Goal: Task Accomplishment & Management: Manage account settings

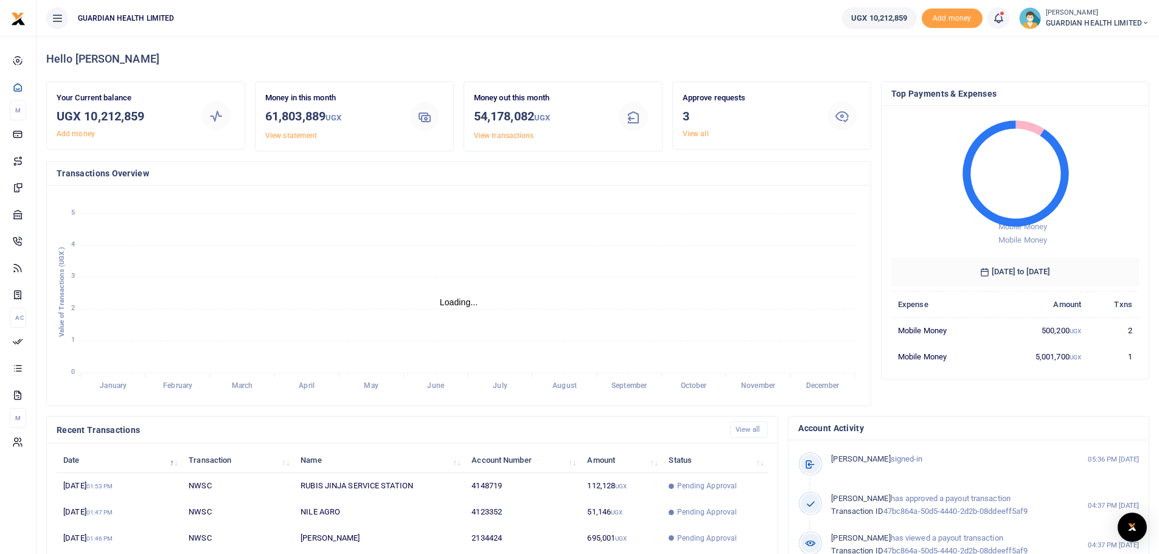
scroll to position [10, 10]
click at [554, 288] on icon "January January February February March March April April May May June June Jul…" at bounding box center [459, 295] width 804 height 201
click at [693, 136] on link "View all" at bounding box center [695, 134] width 26 height 9
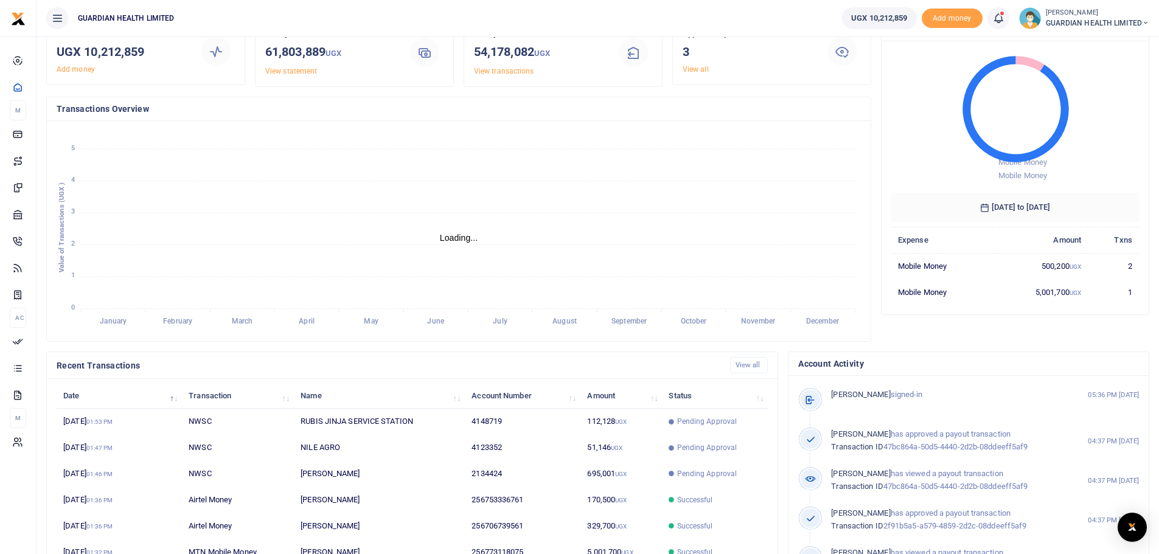
scroll to position [65, 0]
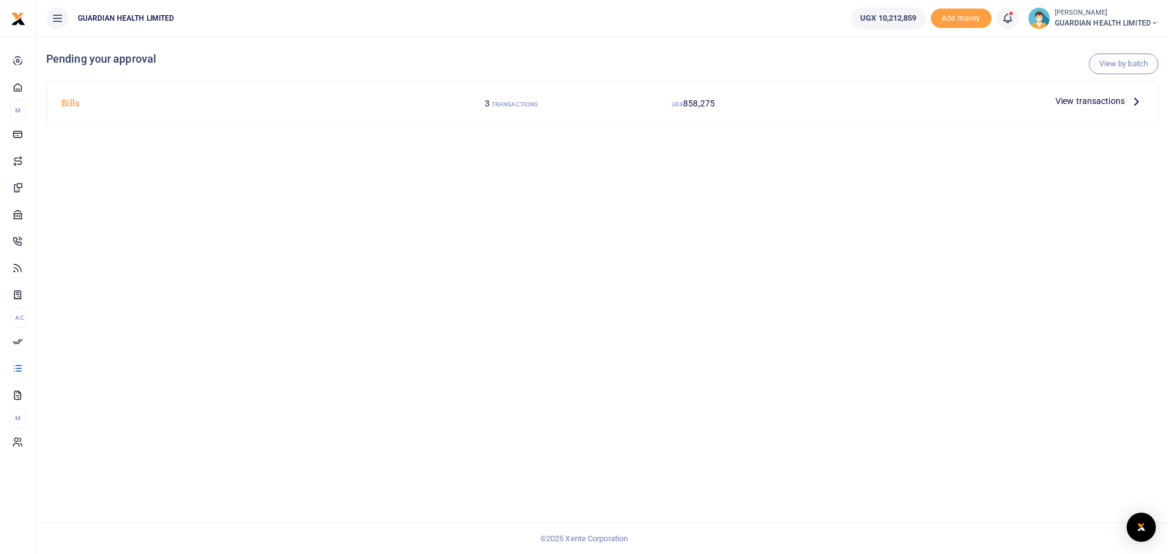
click at [1134, 101] on icon at bounding box center [1136, 100] width 13 height 13
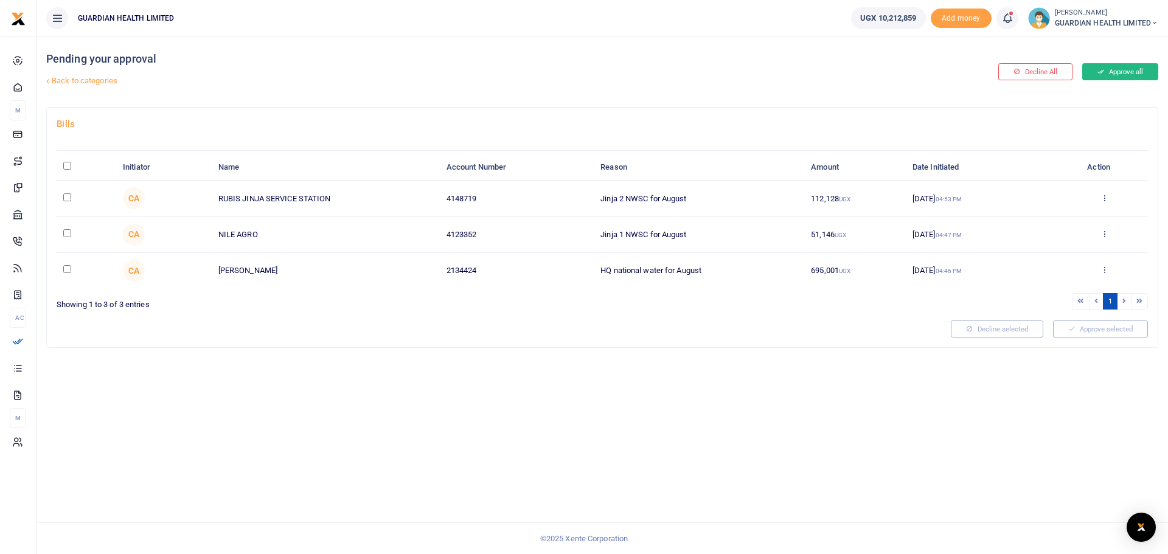
click at [1119, 72] on button "Approve all" at bounding box center [1120, 71] width 76 height 17
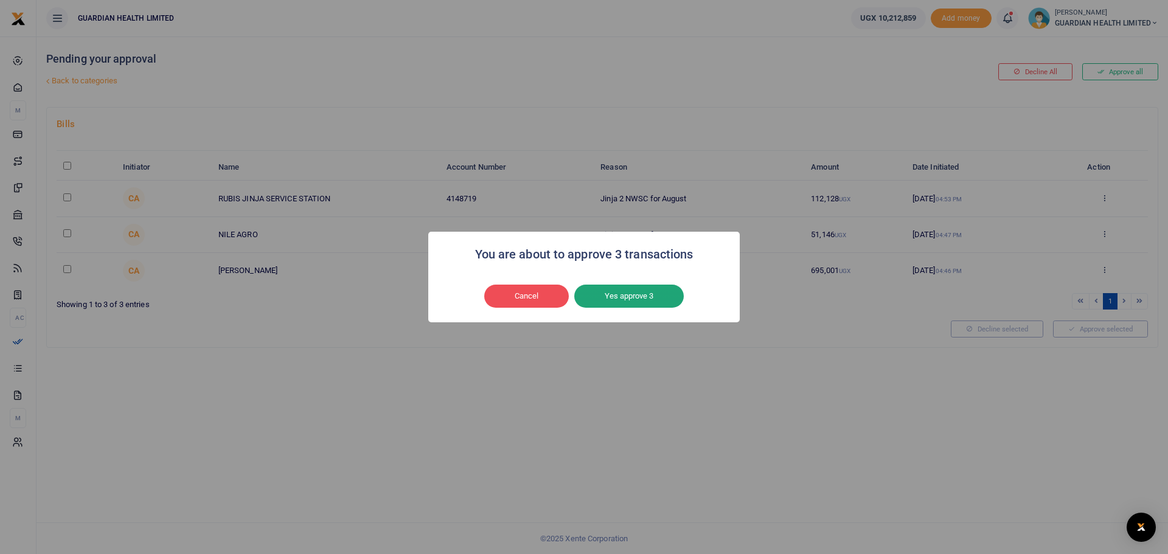
click at [654, 289] on button "Yes approve 3" at bounding box center [628, 296] width 109 height 23
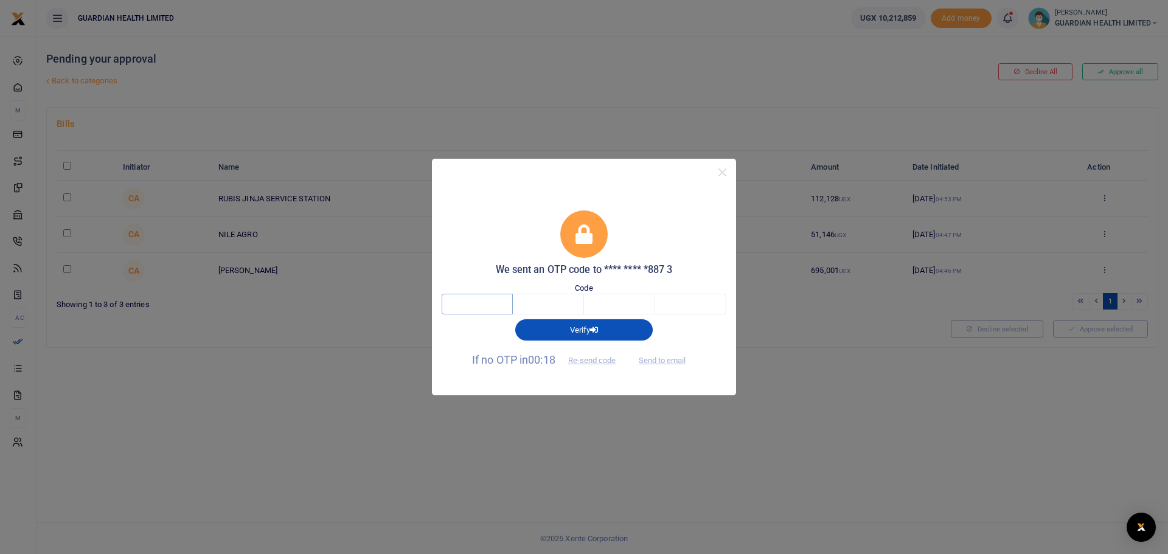
click at [487, 307] on input "text" at bounding box center [477, 304] width 71 height 21
type input "9"
type input "6"
type input "0"
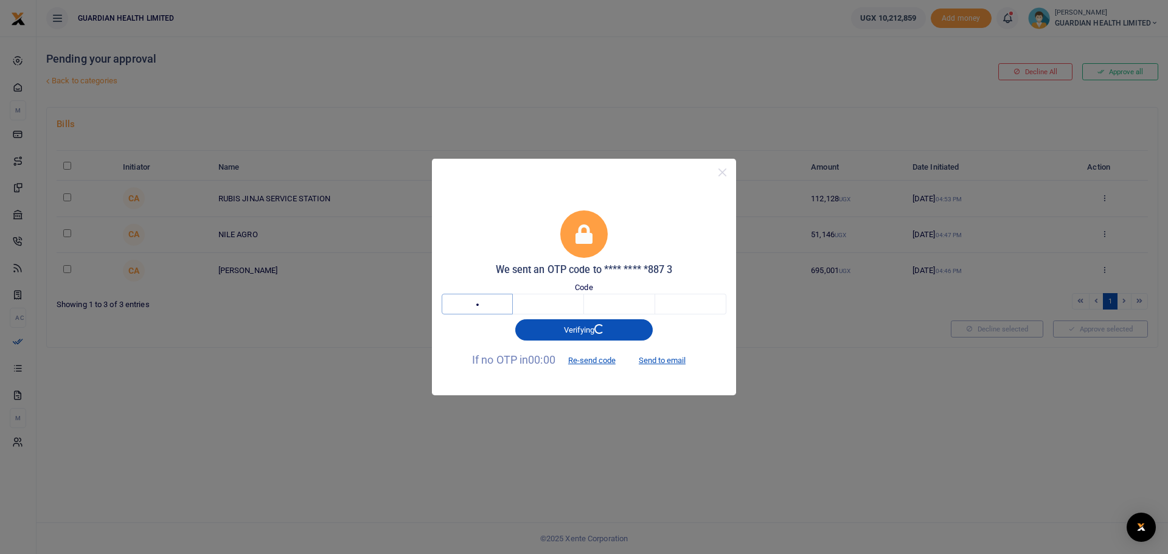
type input "3"
type input "5"
type input "7"
type input "8"
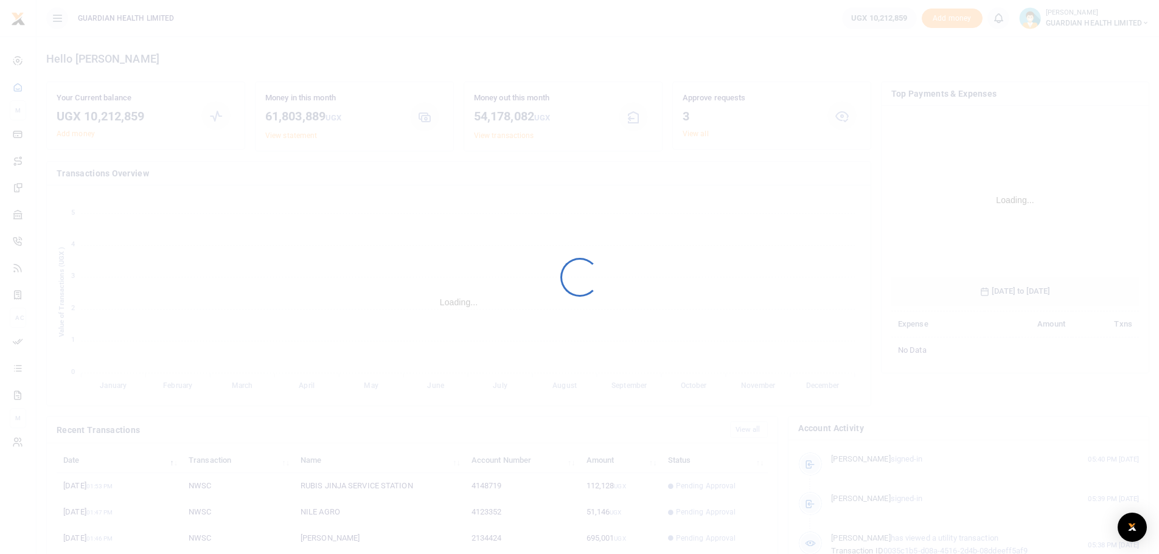
scroll to position [181, 239]
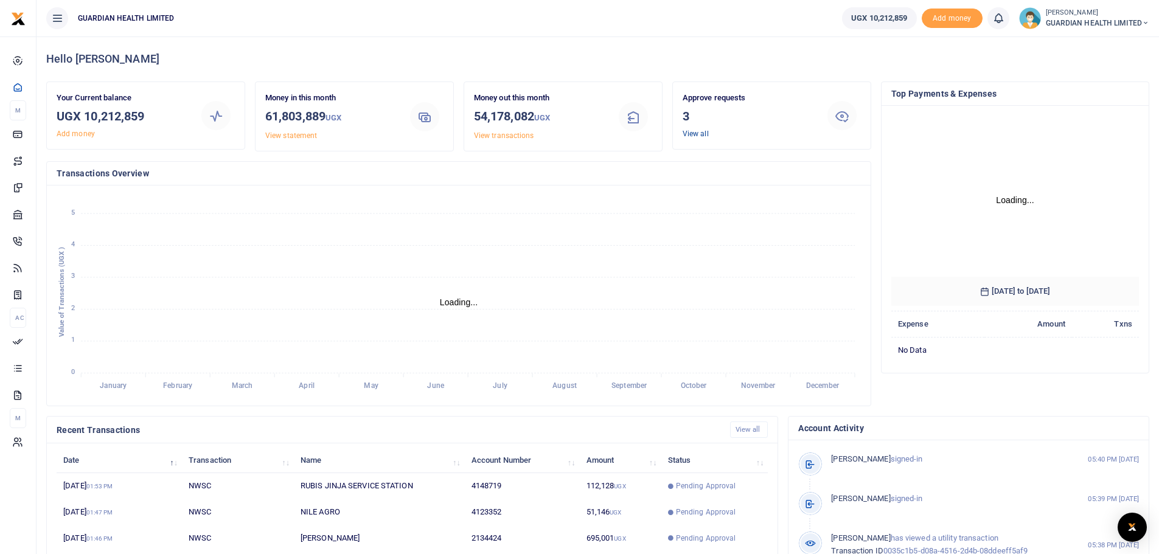
click at [698, 133] on link "View all" at bounding box center [695, 134] width 26 height 9
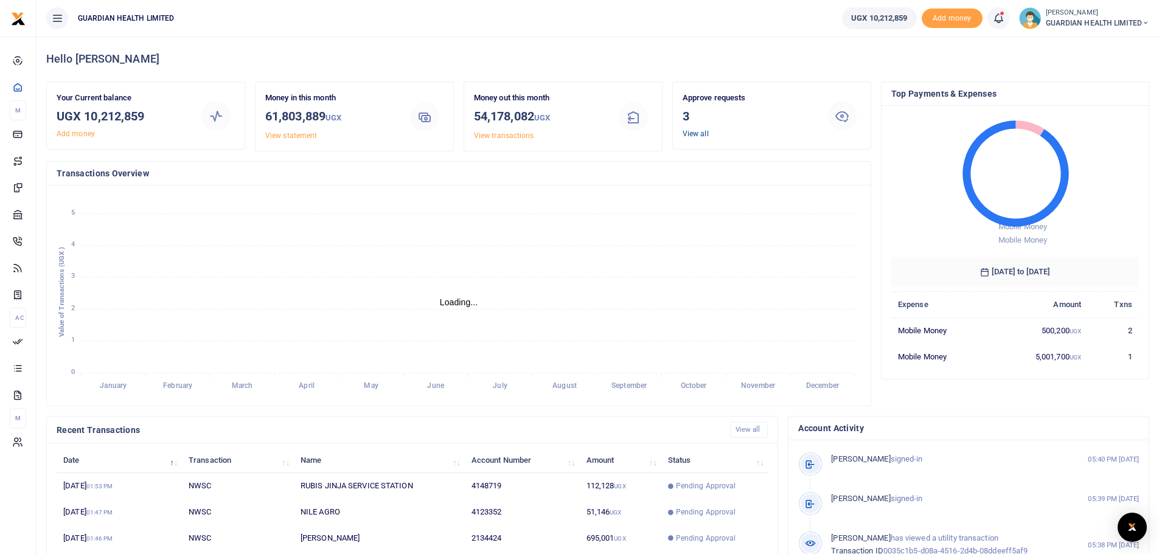
scroll to position [10, 10]
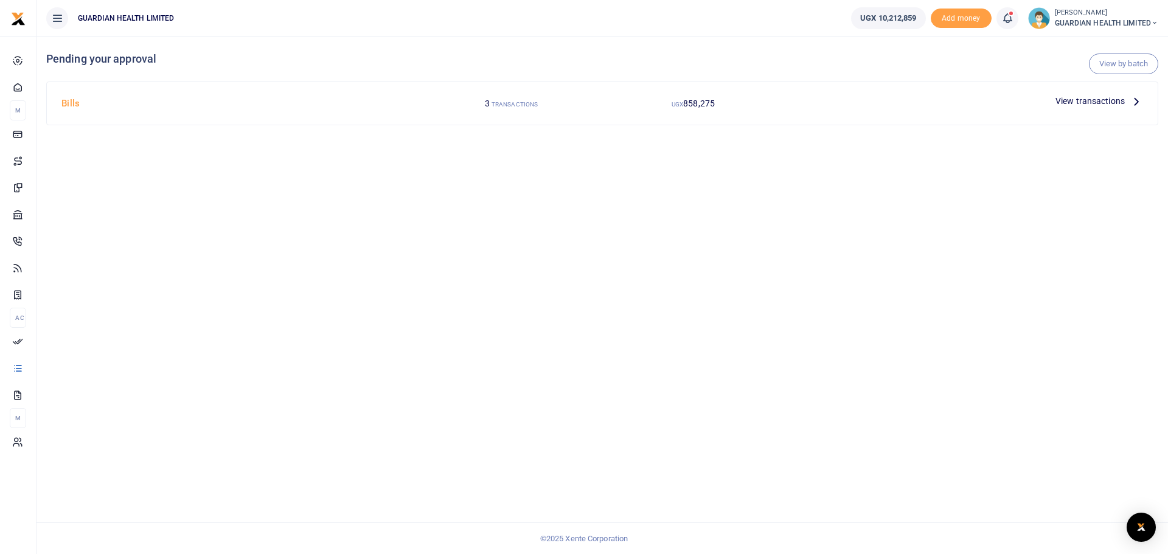
click at [1132, 102] on icon at bounding box center [1136, 100] width 13 height 13
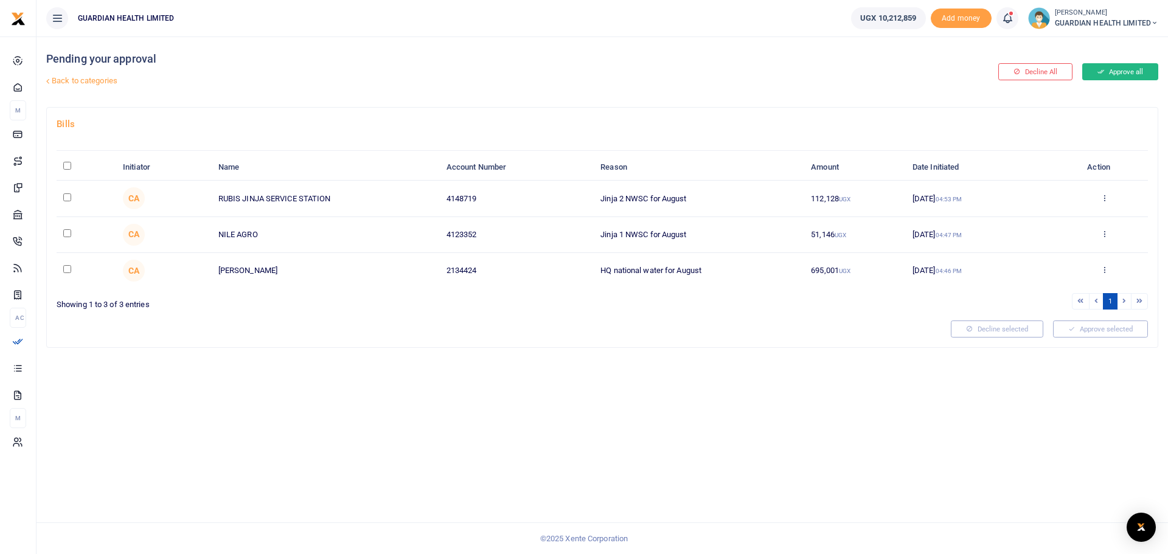
click at [1104, 71] on button "Approve all" at bounding box center [1120, 71] width 76 height 17
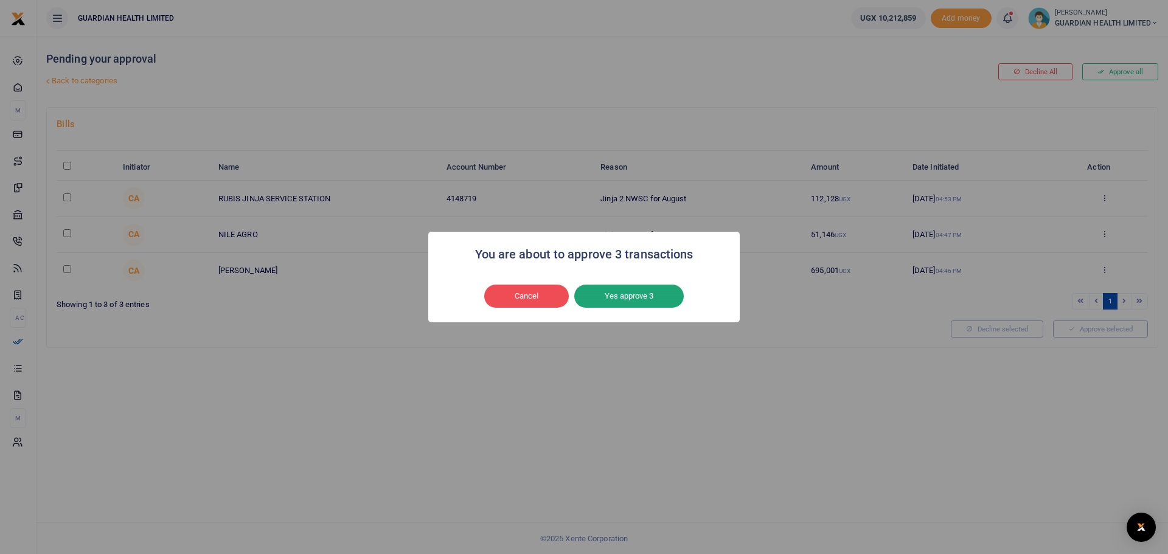
click at [631, 296] on button "Yes approve 3" at bounding box center [628, 296] width 109 height 23
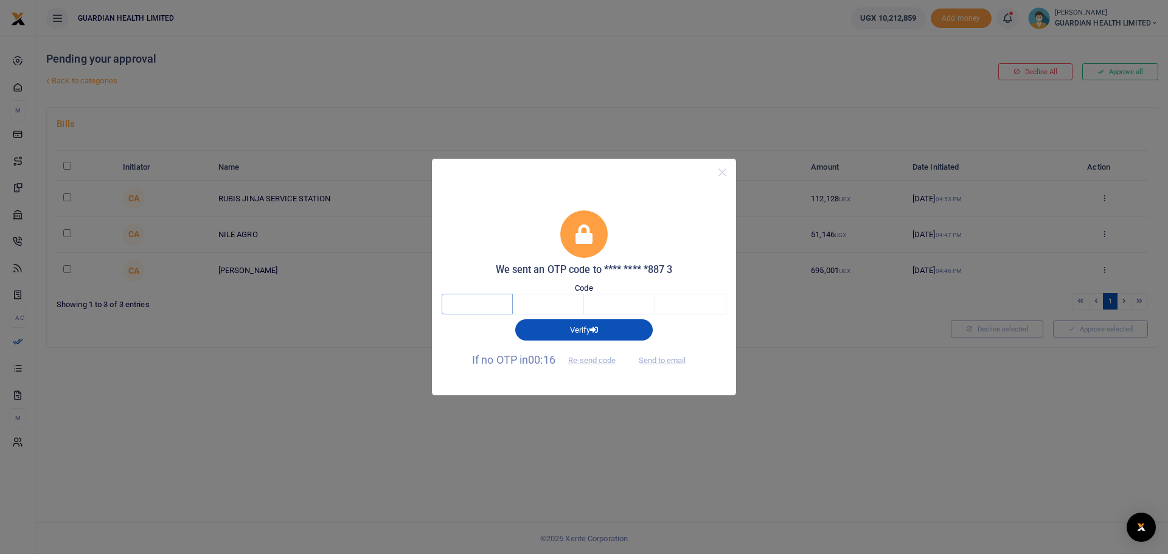
click at [470, 308] on input "text" at bounding box center [477, 304] width 71 height 21
type input "9"
type input "1"
type input "3"
type input "5"
